Goal: Check status: Check status

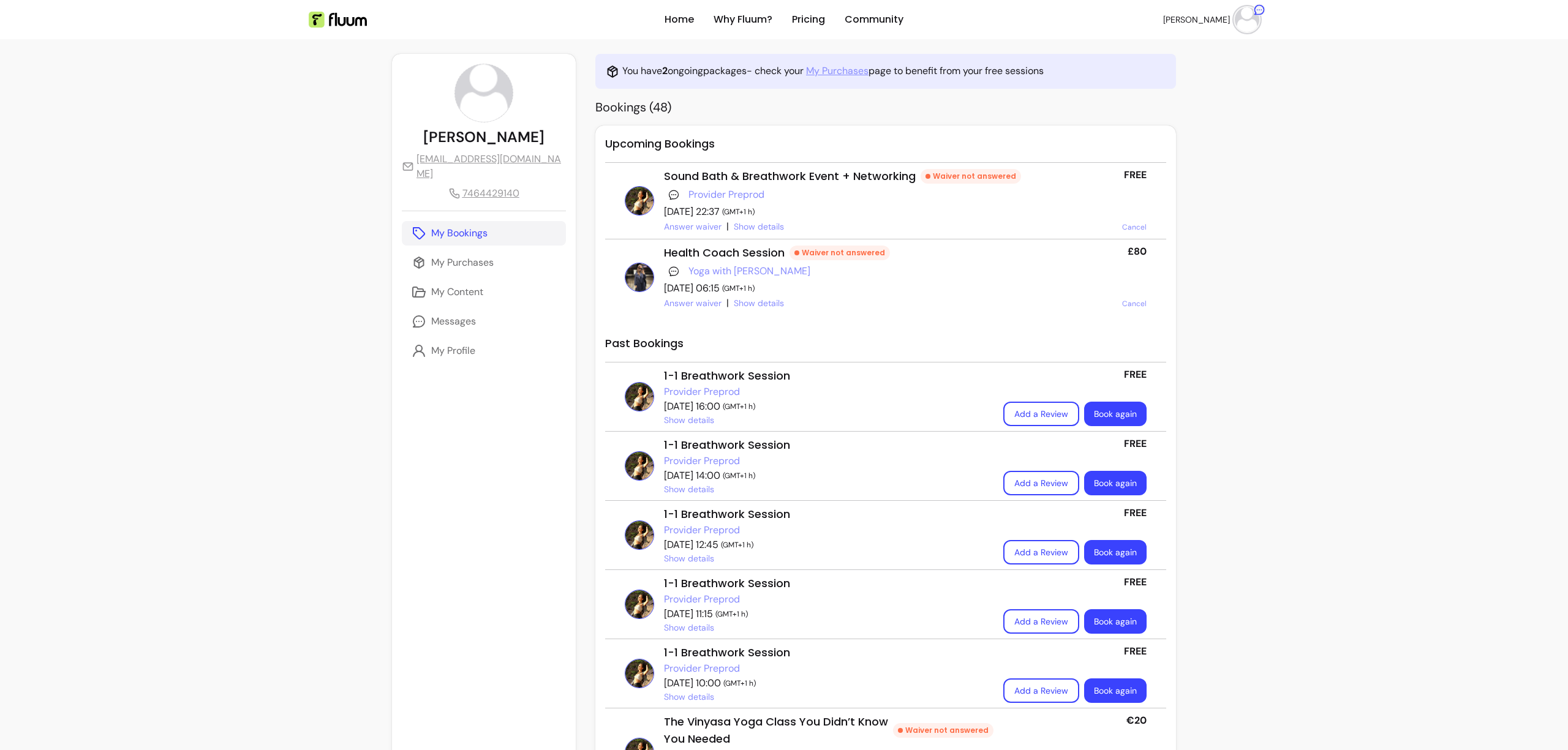
click at [806, 69] on link "My Purchases" at bounding box center [837, 71] width 62 height 15
